Goal: Navigation & Orientation: Find specific page/section

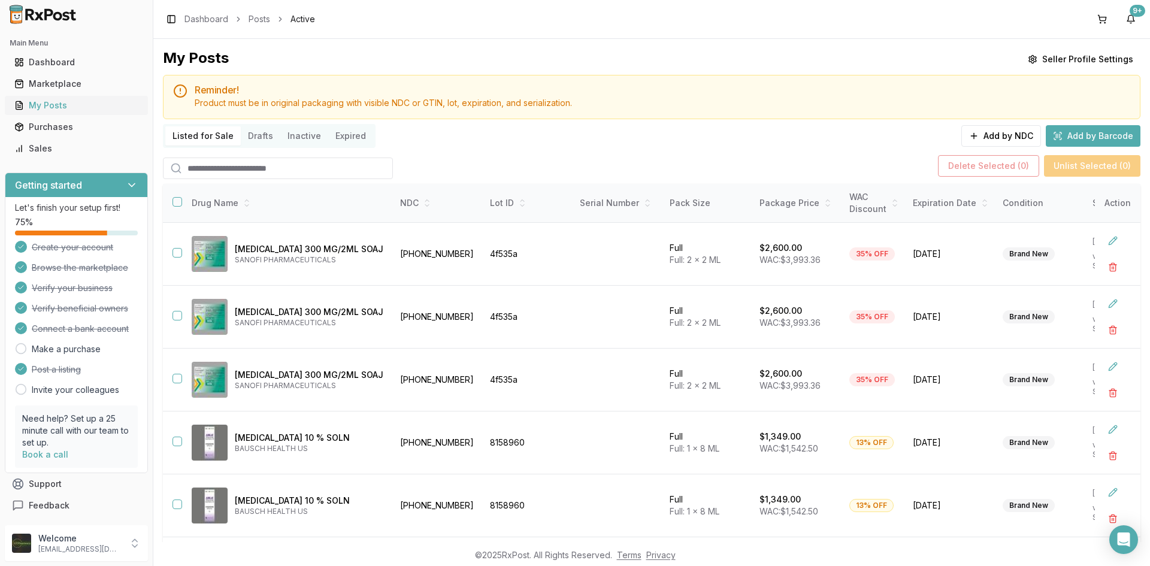
click at [55, 105] on div "My Posts" at bounding box center [76, 105] width 124 height 12
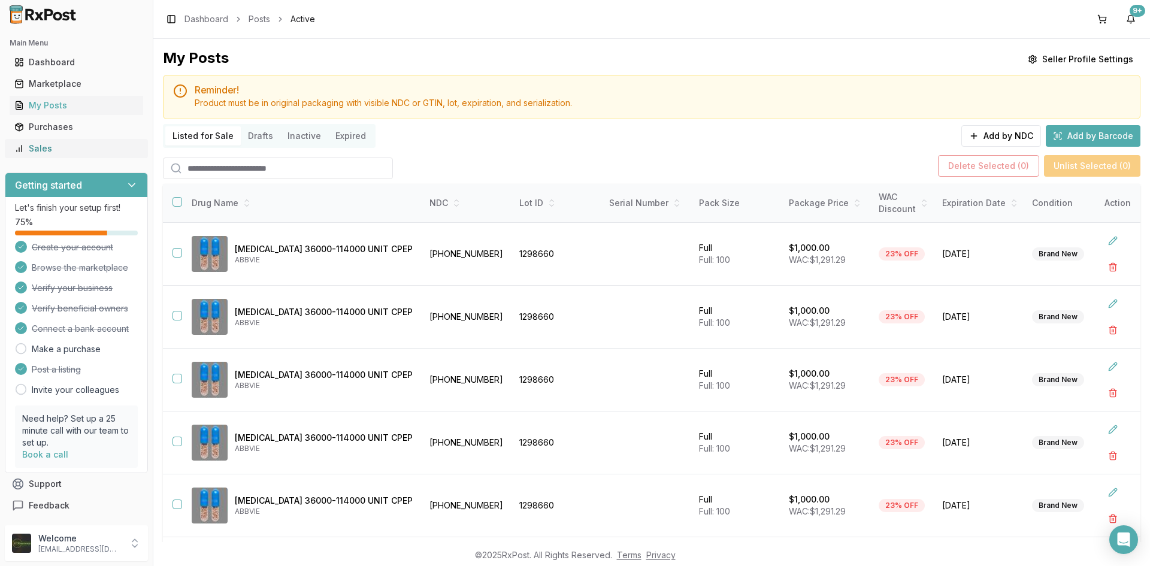
click at [56, 146] on div "Sales" at bounding box center [76, 149] width 124 height 12
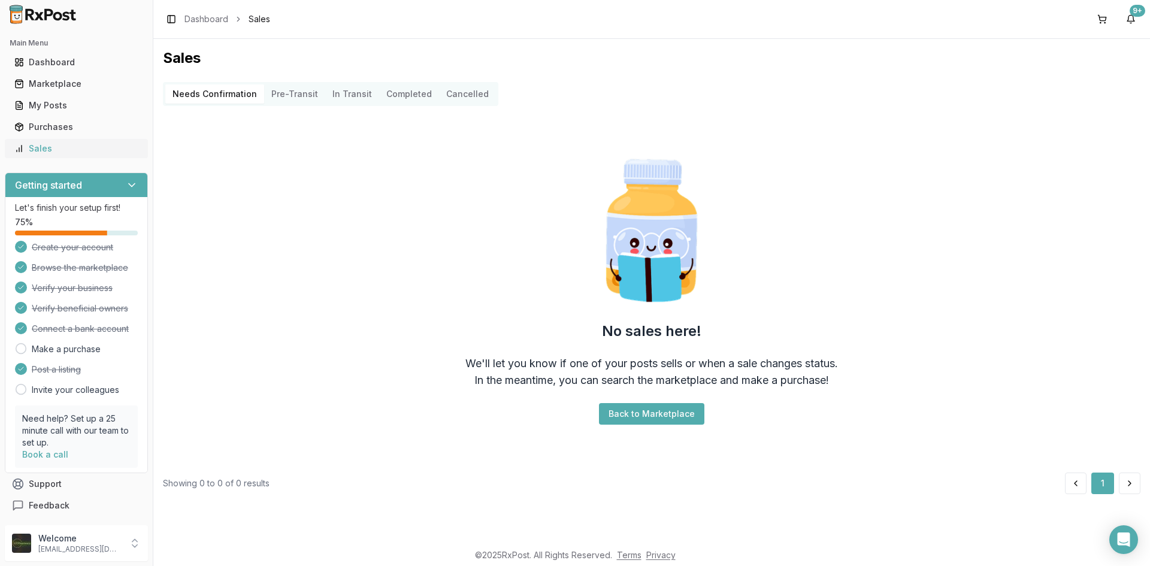
click at [81, 148] on div "Sales" at bounding box center [76, 149] width 124 height 12
click at [40, 64] on div "Dashboard" at bounding box center [76, 62] width 124 height 12
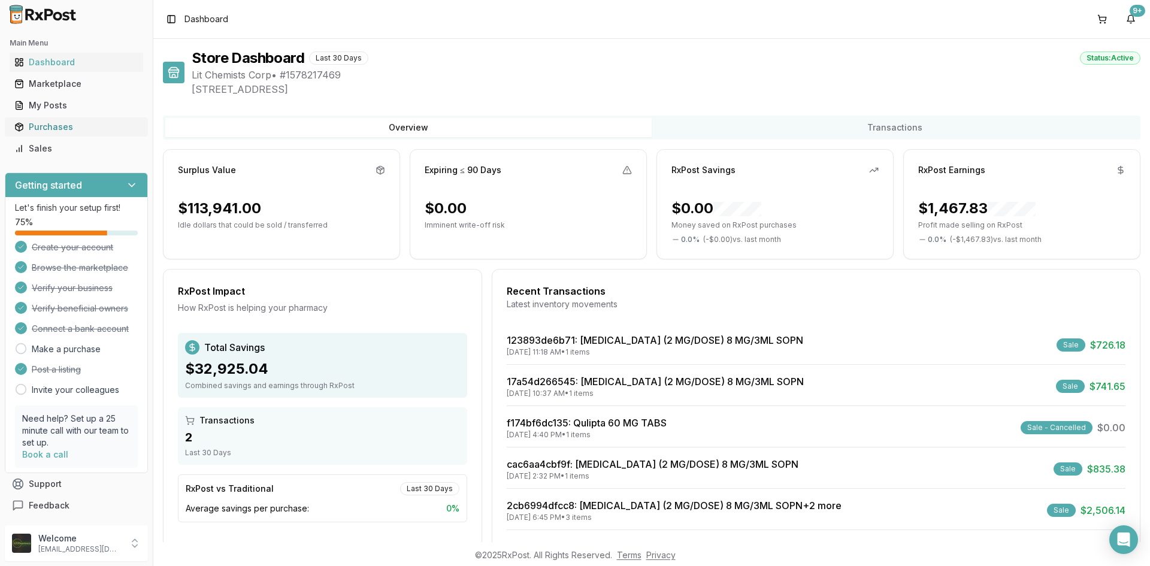
click at [46, 121] on div "Purchases" at bounding box center [76, 127] width 124 height 12
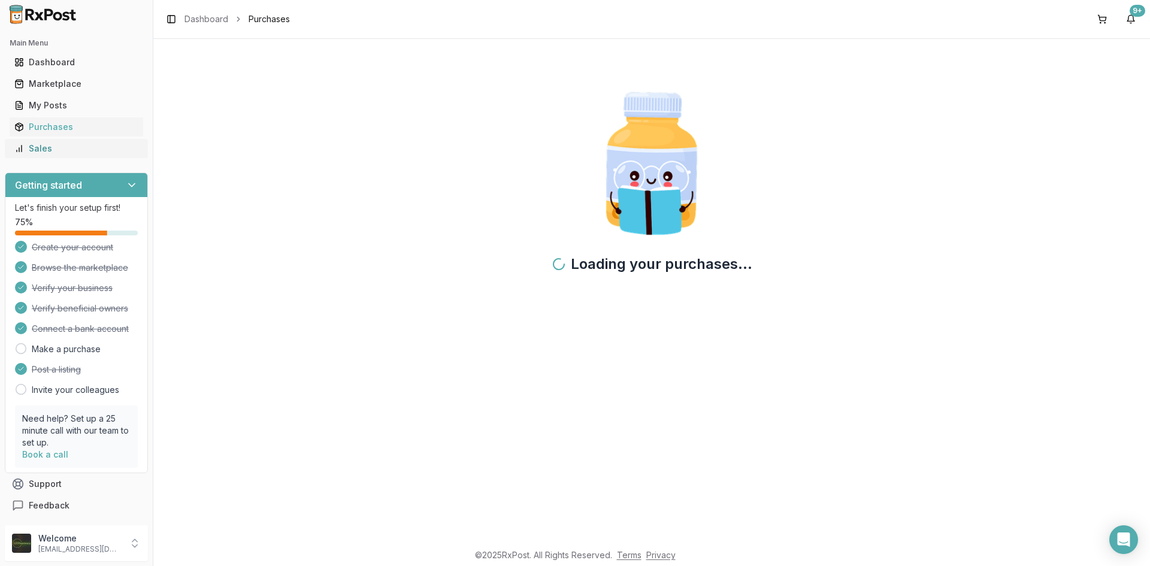
click at [40, 147] on div "Sales" at bounding box center [76, 149] width 124 height 12
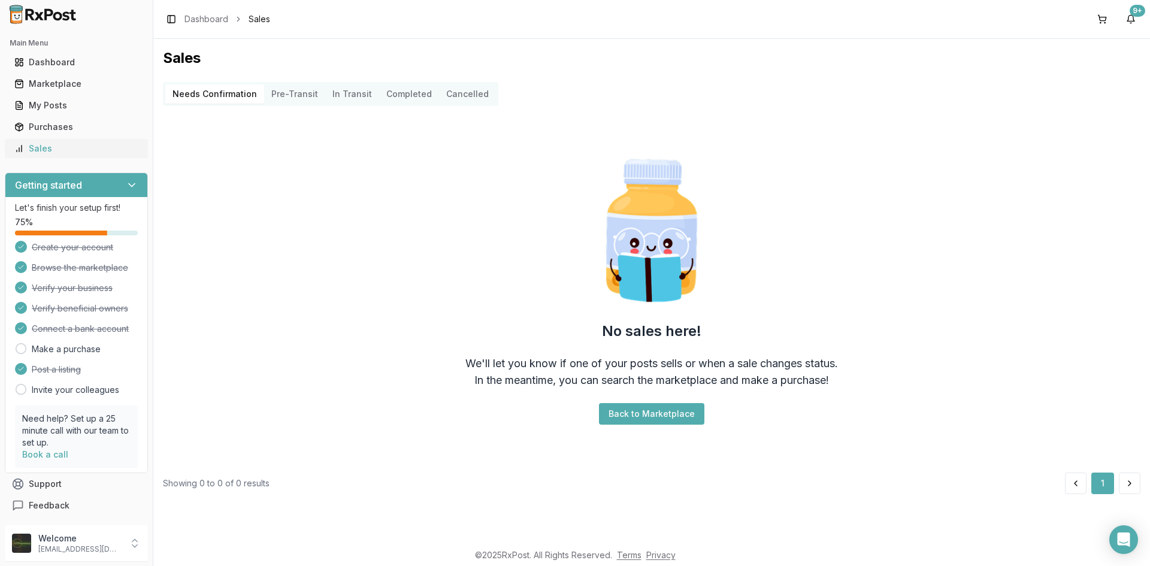
click at [47, 142] on link "Sales" at bounding box center [77, 149] width 134 height 22
